Goal: Navigation & Orientation: Find specific page/section

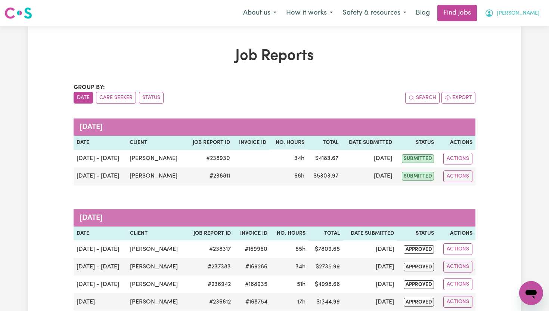
click at [530, 15] on span "[PERSON_NAME]" at bounding box center [518, 13] width 43 height 8
click at [521, 43] on link "My Dashboard" at bounding box center [514, 43] width 59 height 14
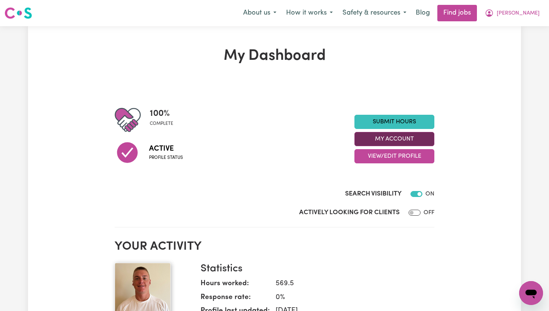
click at [414, 141] on button "My Account" at bounding box center [394, 139] width 80 height 14
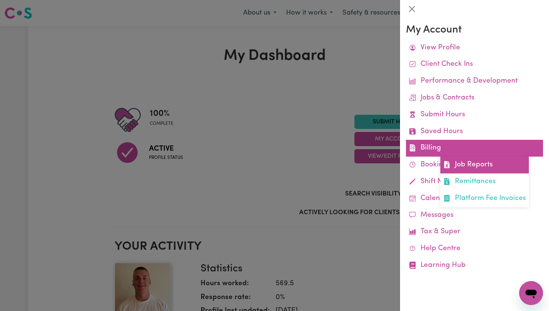
click at [459, 160] on link "Job Reports" at bounding box center [484, 164] width 89 height 17
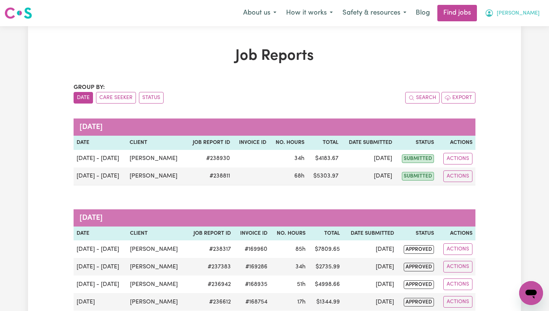
click at [537, 16] on span "[PERSON_NAME]" at bounding box center [518, 13] width 43 height 8
click at [520, 43] on link "My Dashboard" at bounding box center [514, 43] width 59 height 14
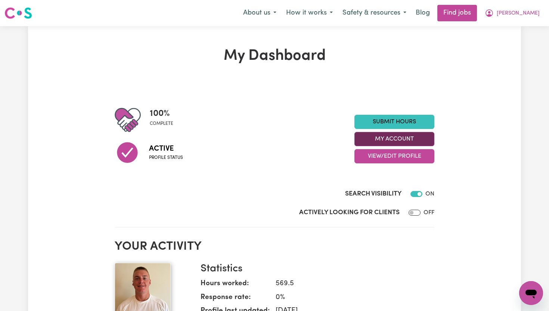
click at [422, 138] on button "My Account" at bounding box center [394, 139] width 80 height 14
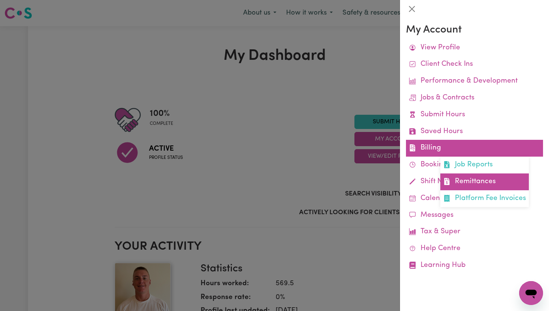
click at [457, 179] on link "Remittances" at bounding box center [484, 181] width 89 height 17
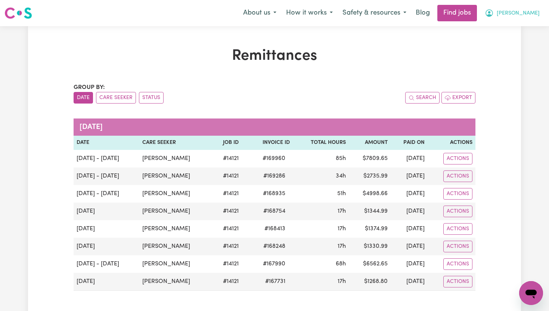
click at [535, 16] on span "[PERSON_NAME]" at bounding box center [518, 13] width 43 height 8
click at [523, 40] on link "My Dashboard" at bounding box center [514, 43] width 59 height 14
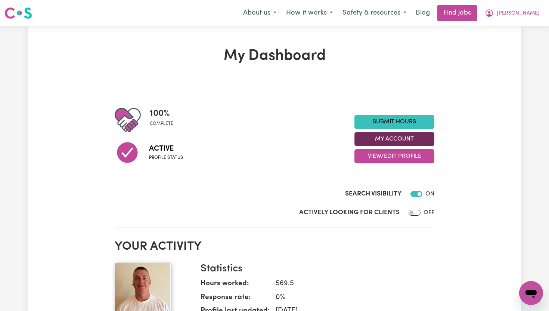
click at [431, 140] on button "My Account" at bounding box center [394, 139] width 80 height 14
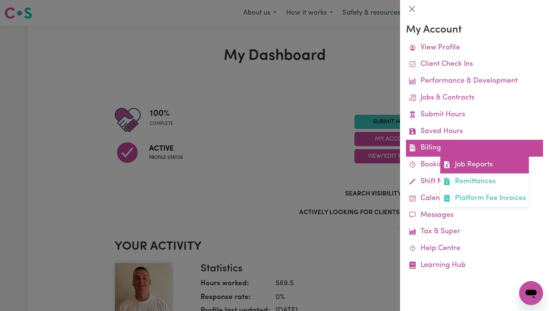
click at [456, 159] on link "Job Reports" at bounding box center [484, 164] width 89 height 17
